Goal: Use online tool/utility: Use online tool/utility

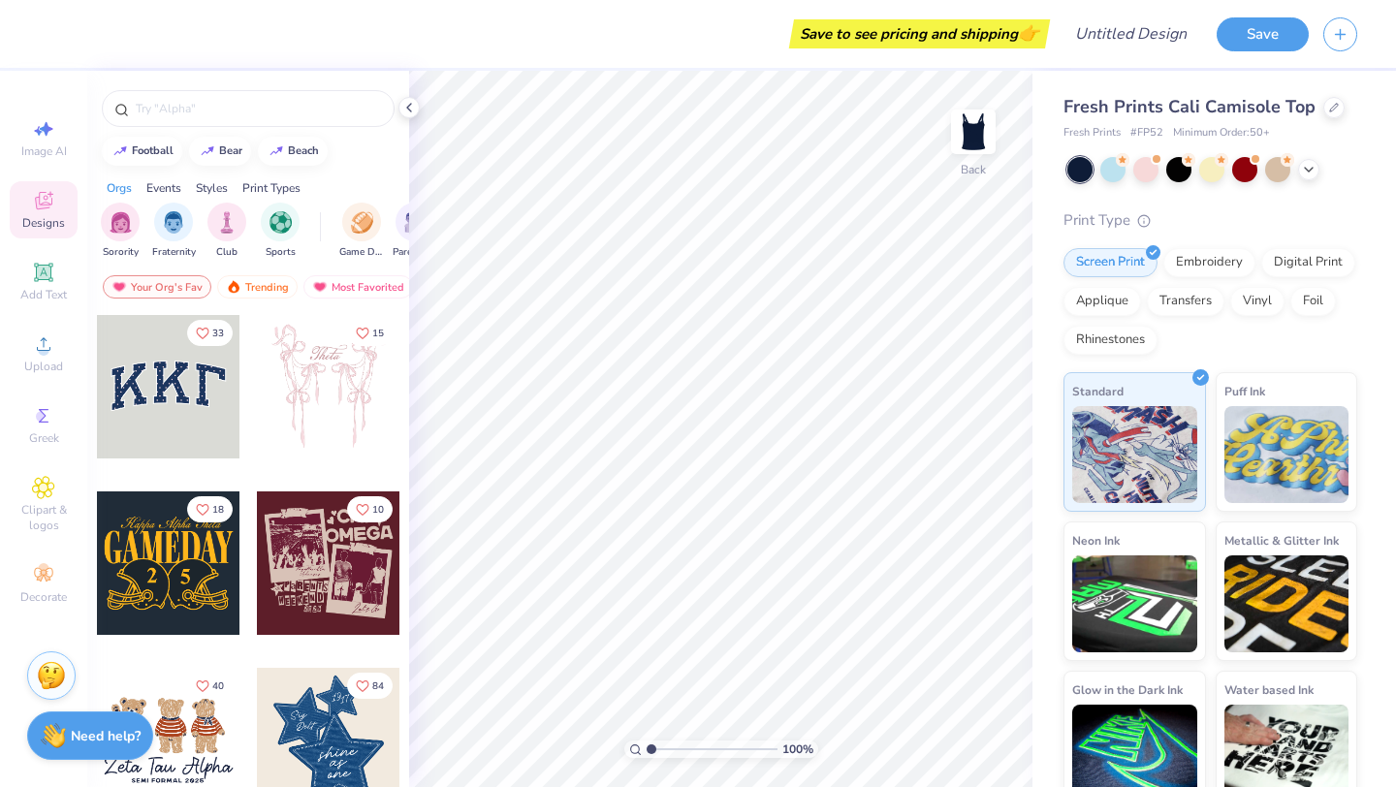
click at [145, 387] on div at bounding box center [168, 386] width 143 height 143
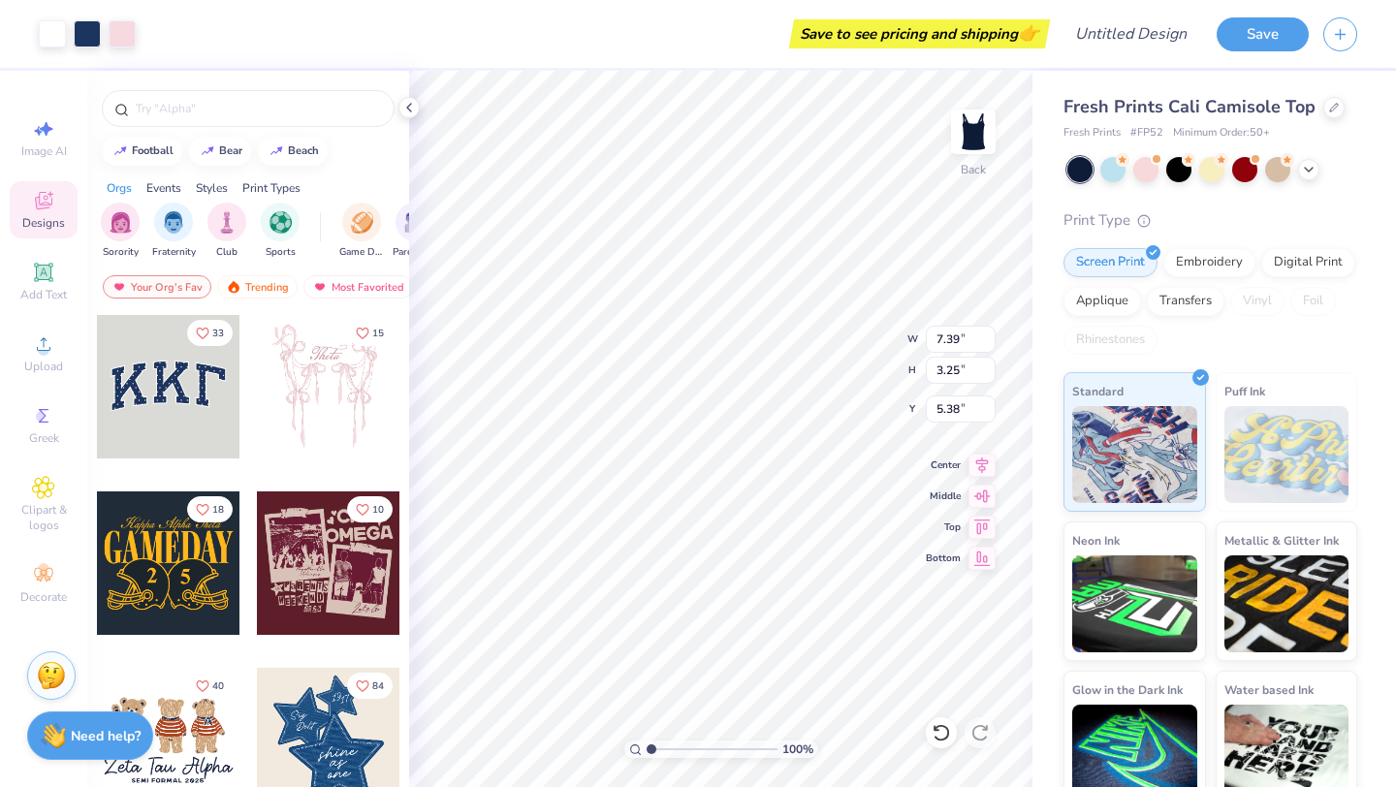
type input "1.40"
click at [1308, 171] on icon at bounding box center [1309, 168] width 16 height 16
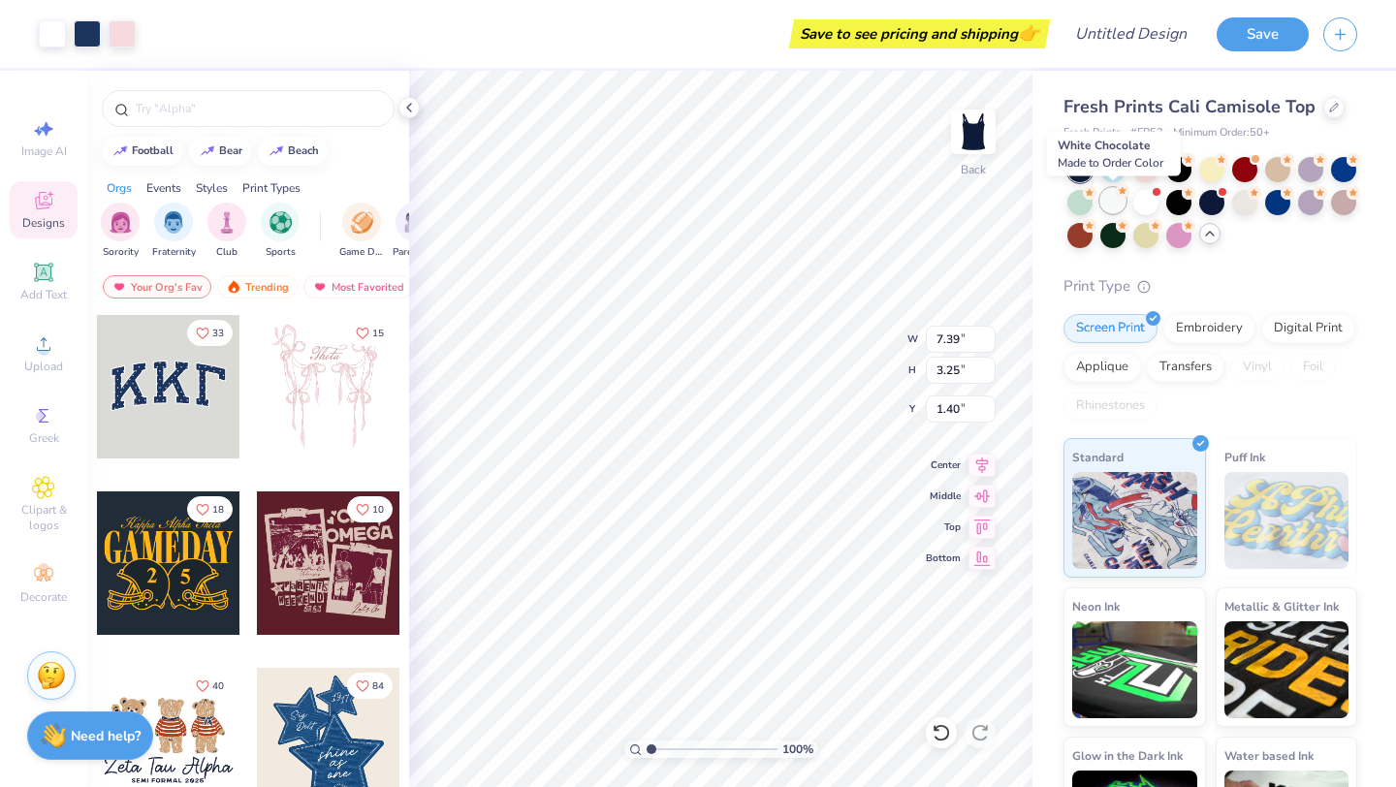
click at [1106, 203] on div at bounding box center [1112, 200] width 25 height 25
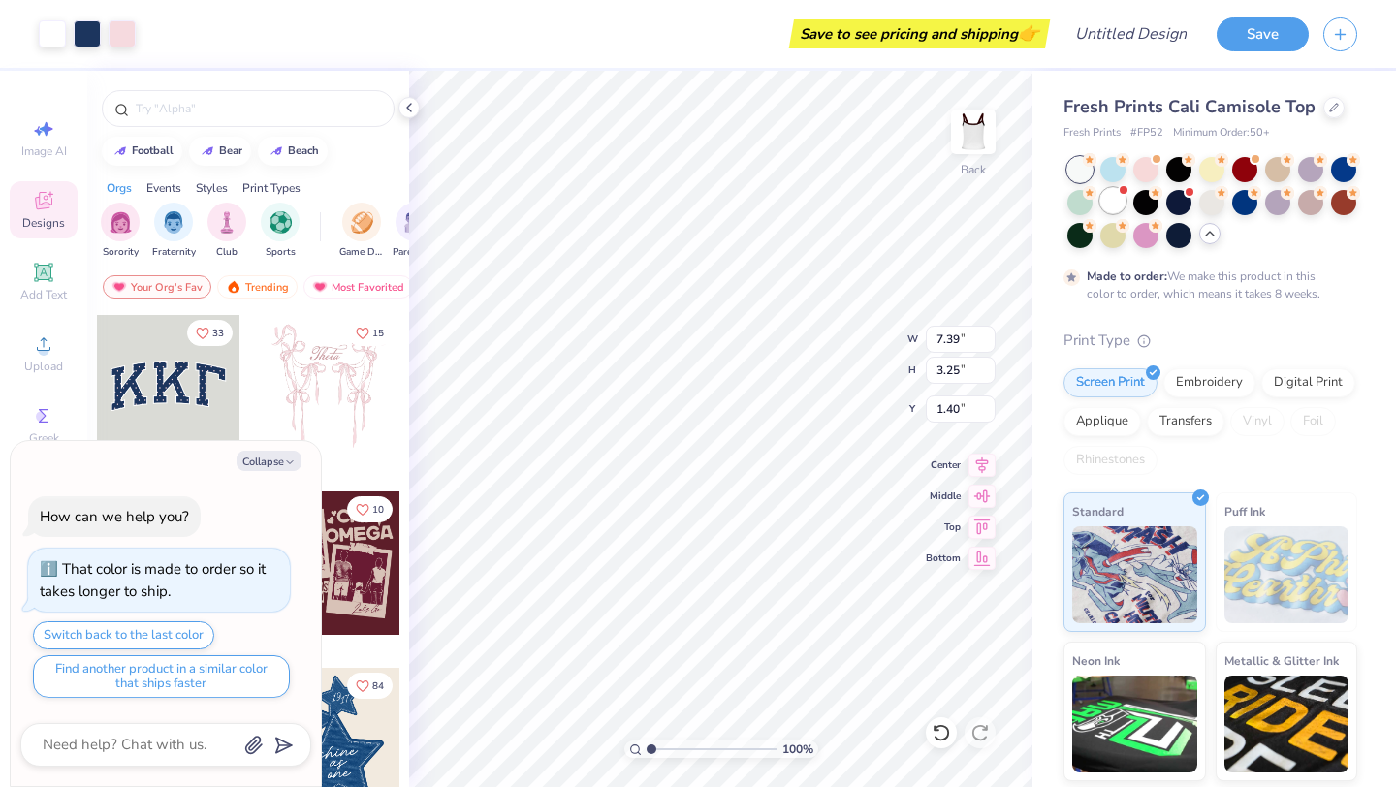
click at [1123, 203] on div at bounding box center [1112, 200] width 25 height 25
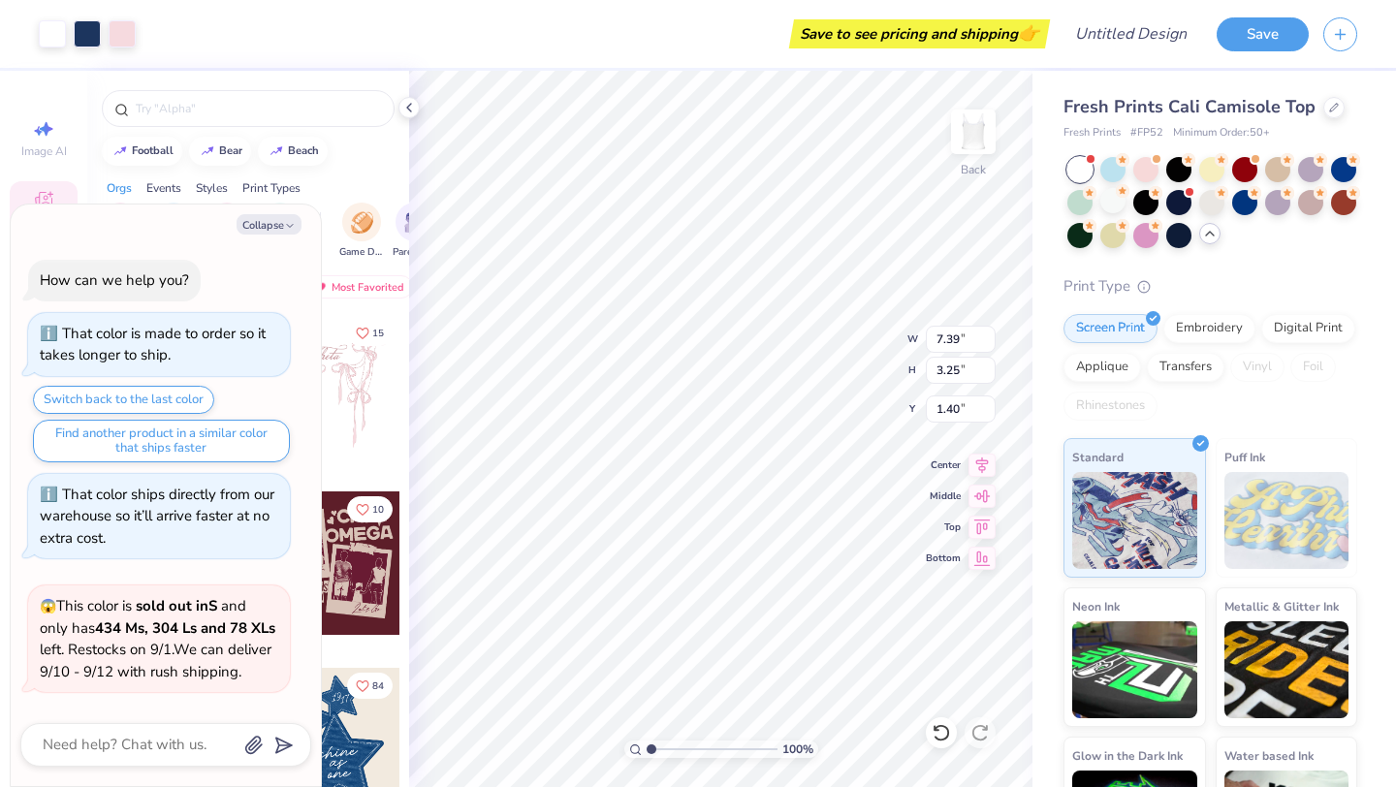
scroll to position [156, 0]
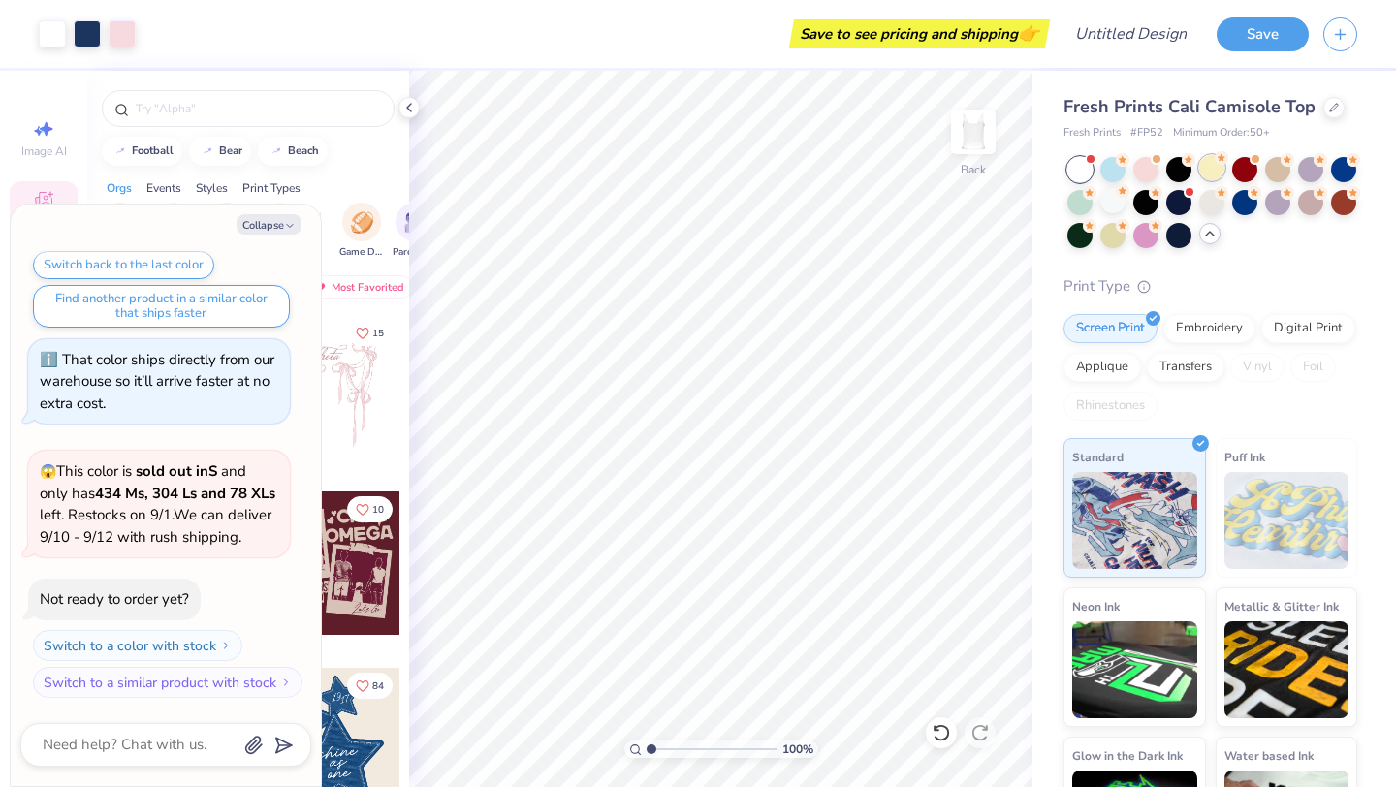
click at [1215, 170] on div at bounding box center [1211, 167] width 25 height 25
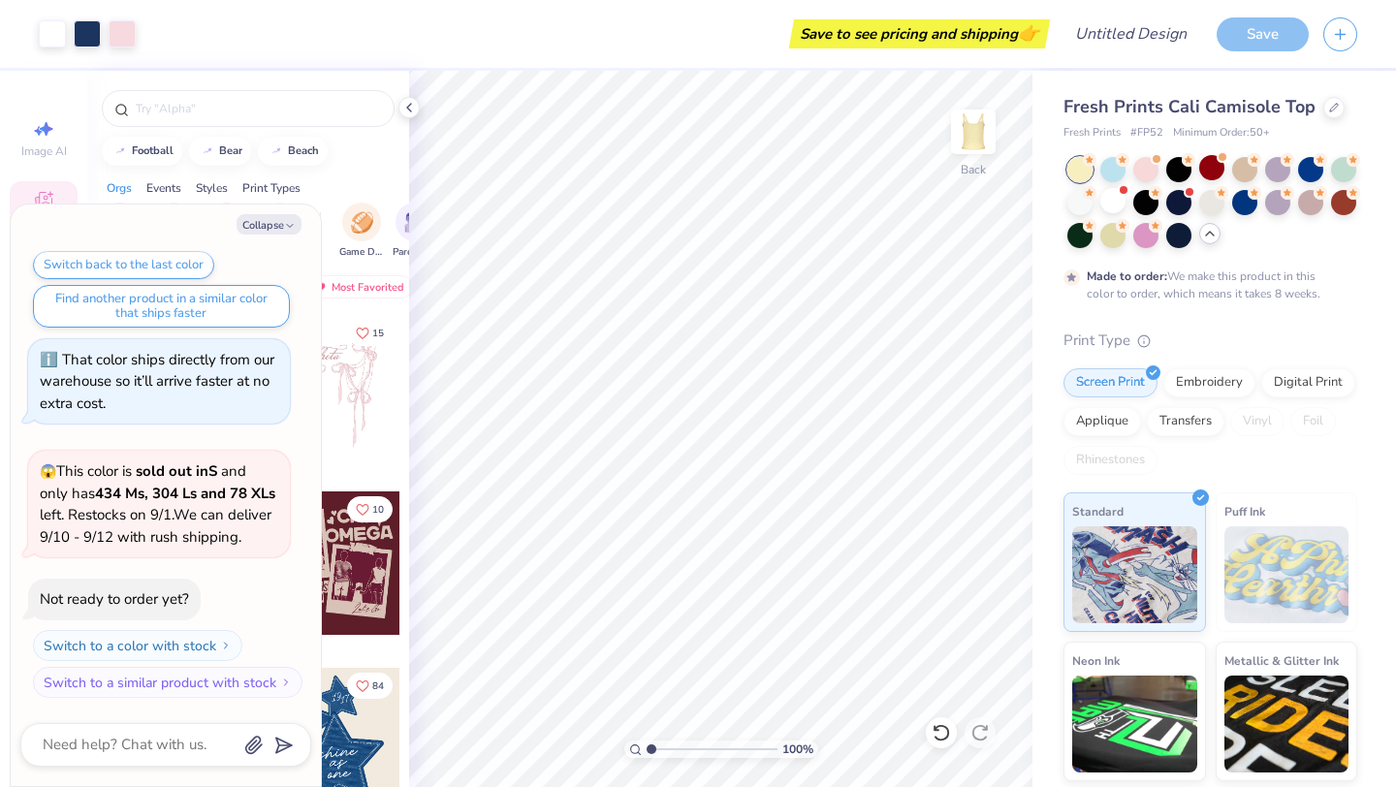
scroll to position [317, 0]
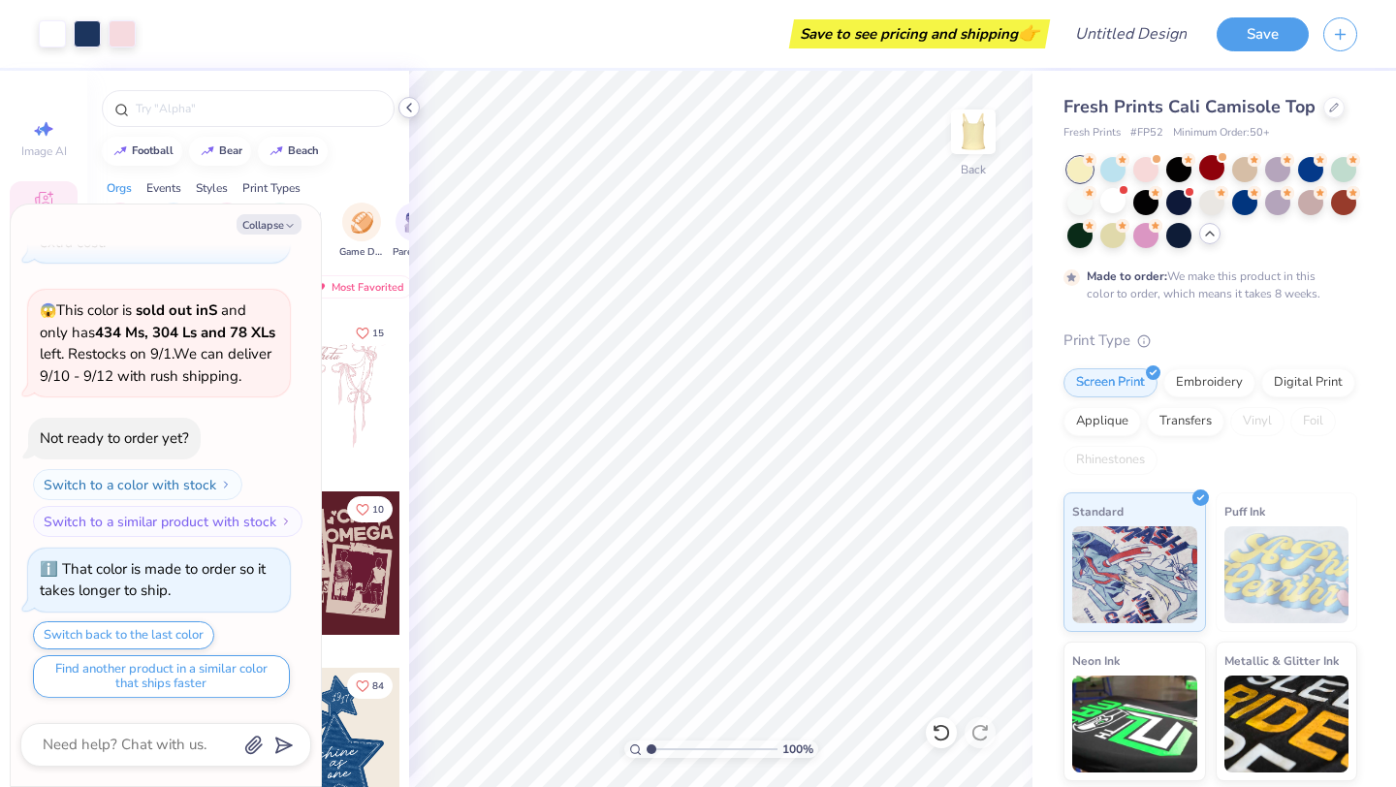
click at [414, 103] on icon at bounding box center [409, 108] width 16 height 16
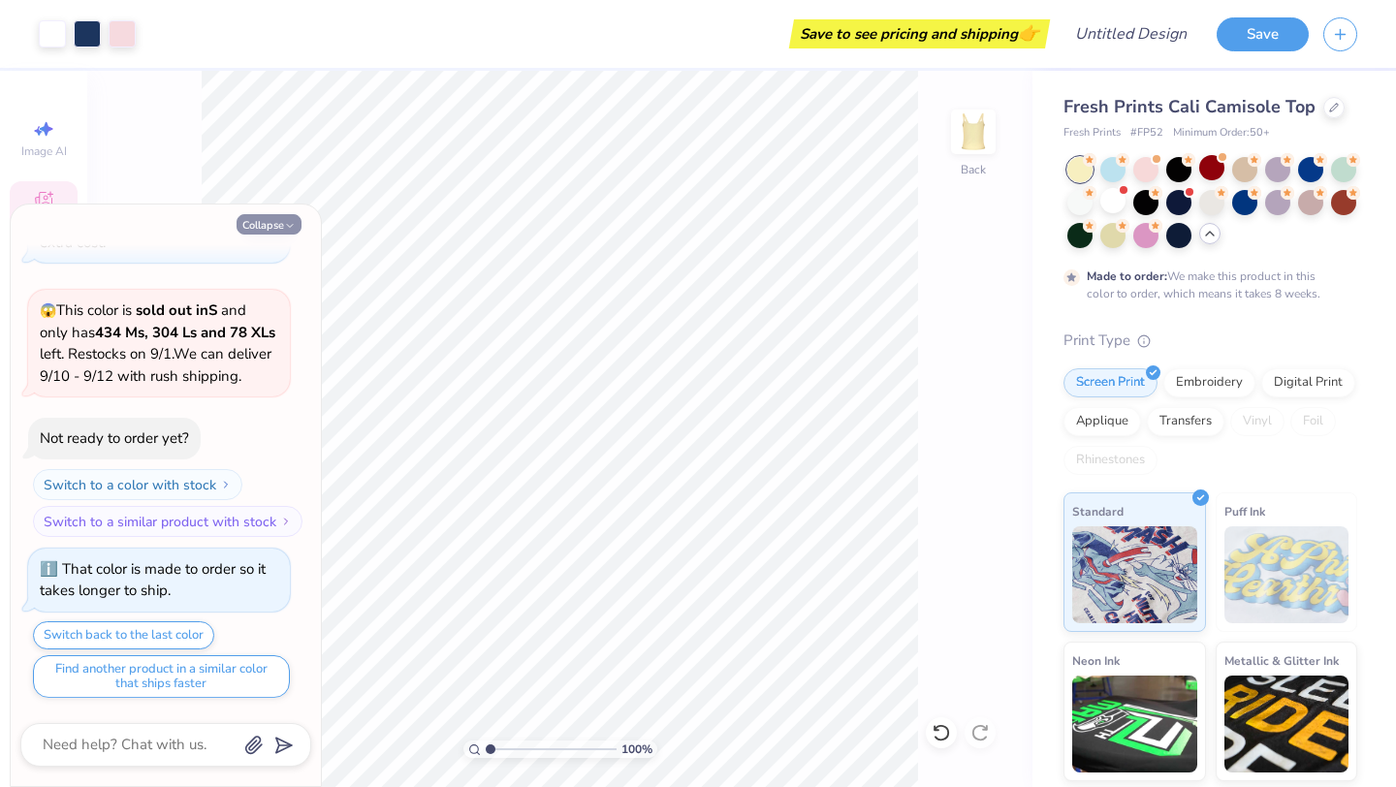
click at [268, 230] on button "Collapse" at bounding box center [268, 224] width 65 height 20
type textarea "x"
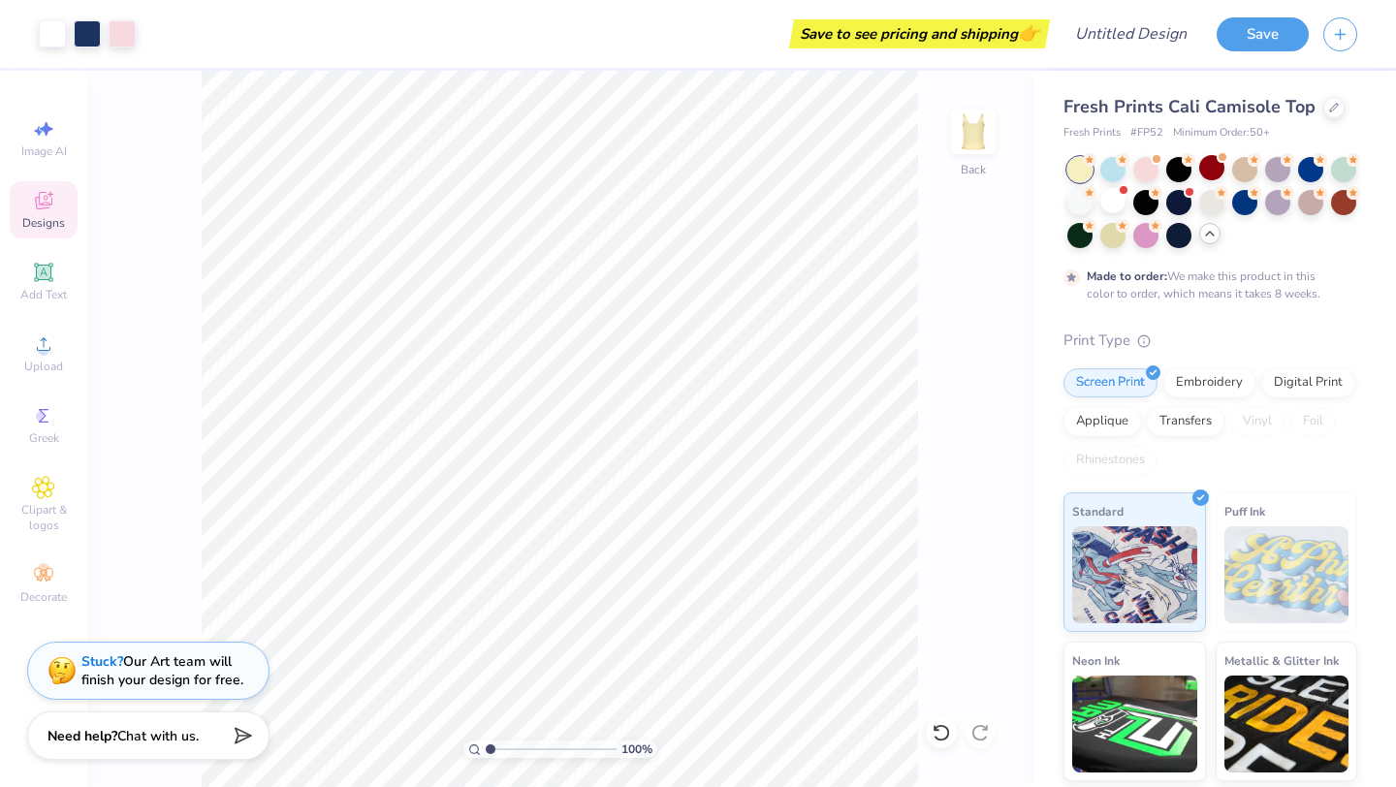
click at [47, 226] on span "Designs" at bounding box center [43, 223] width 43 height 16
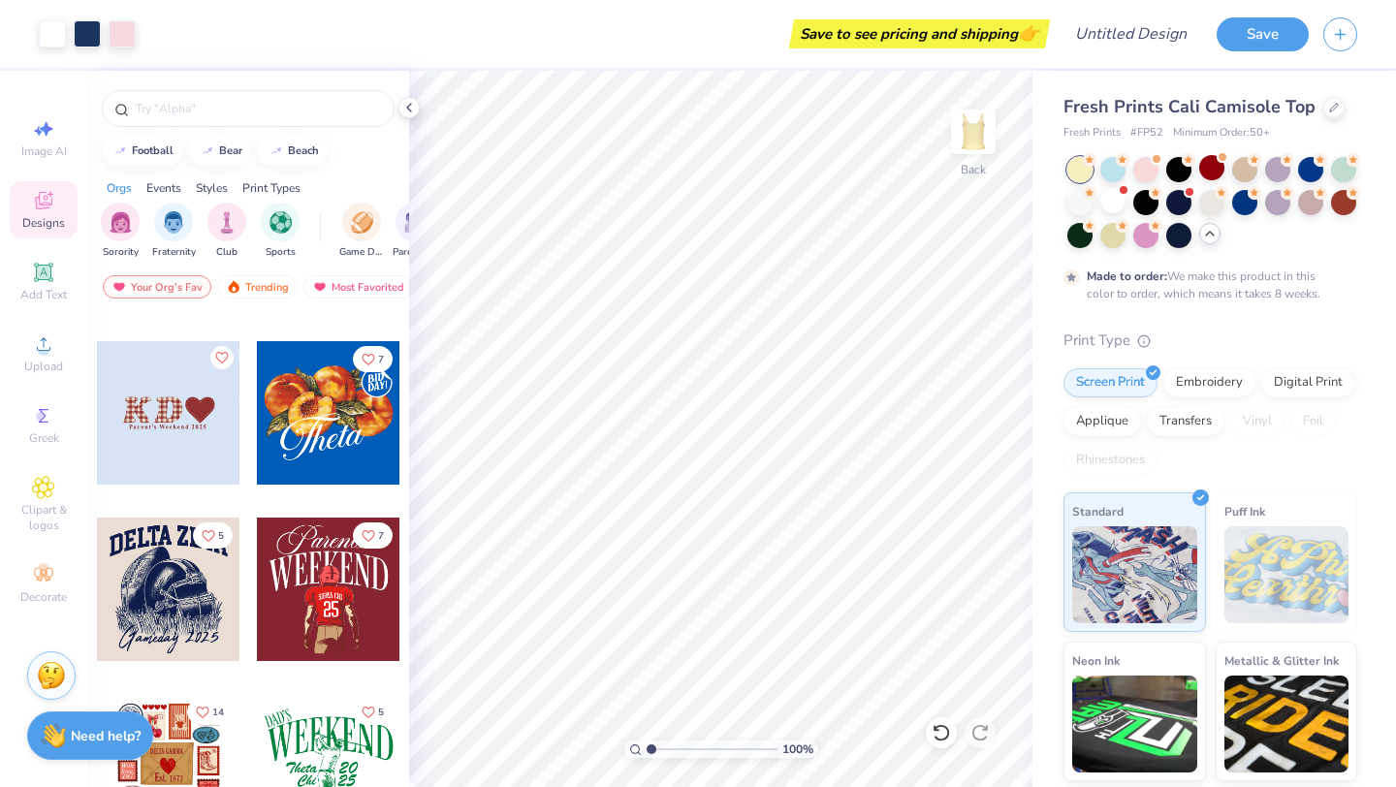
scroll to position [2446, 0]
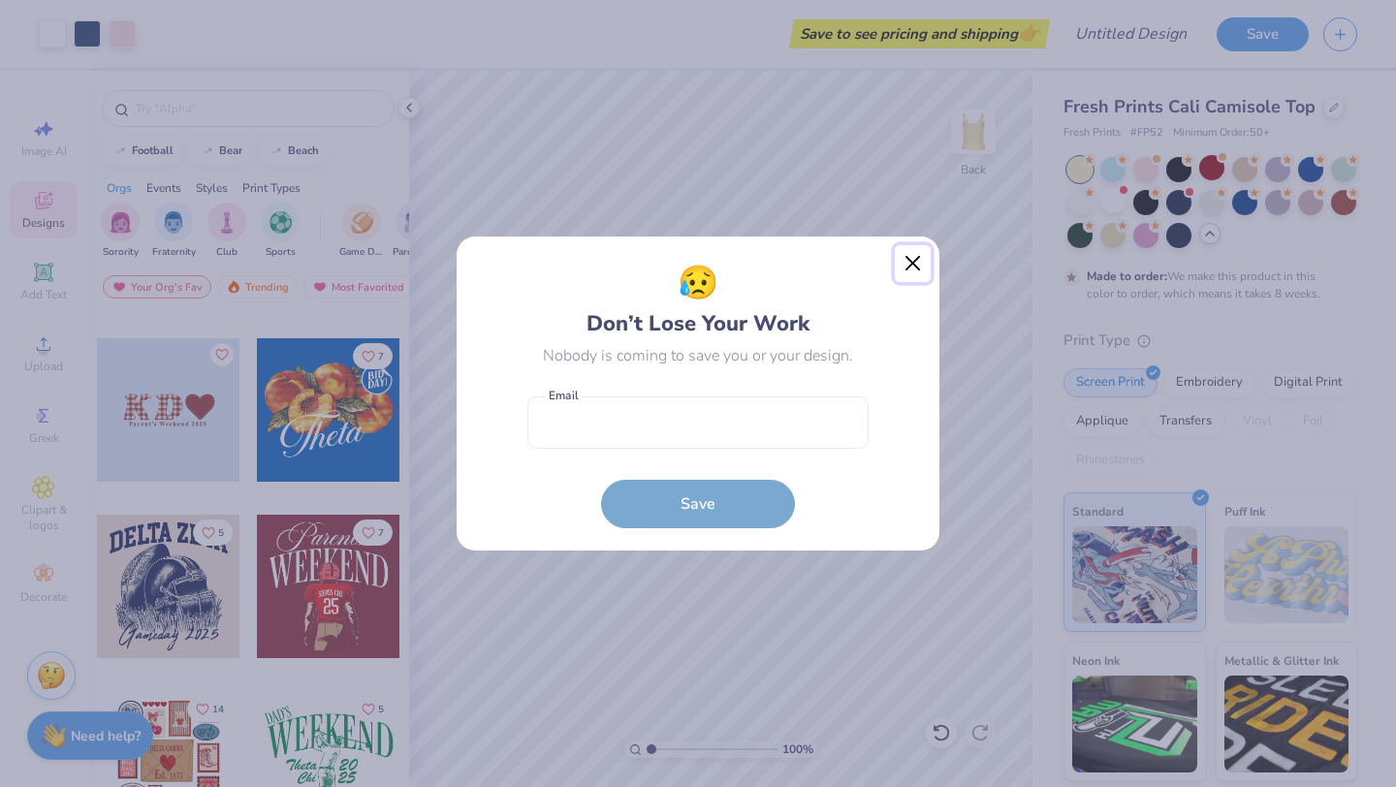
click at [918, 261] on button "Close" at bounding box center [913, 263] width 37 height 37
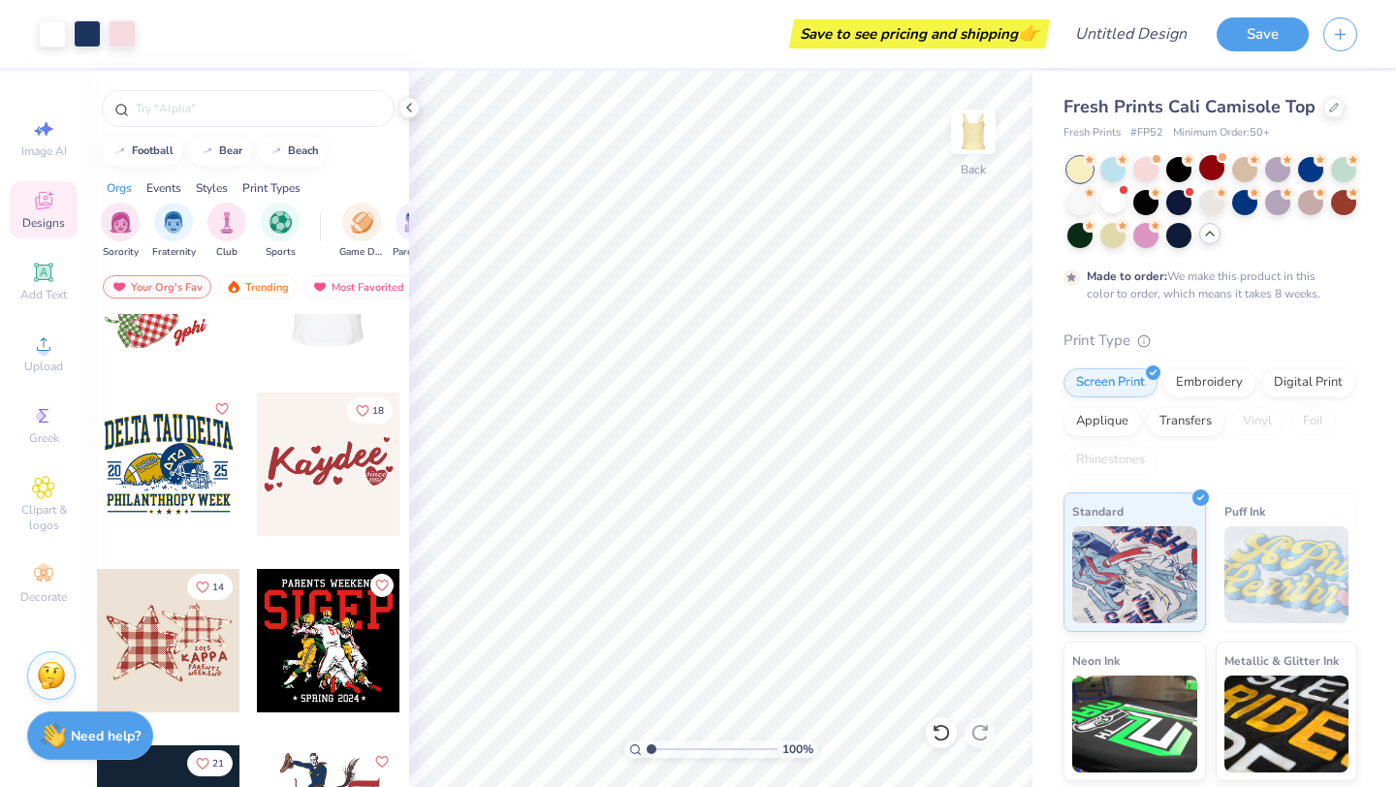
scroll to position [5569, 0]
